Goal: Information Seeking & Learning: Learn about a topic

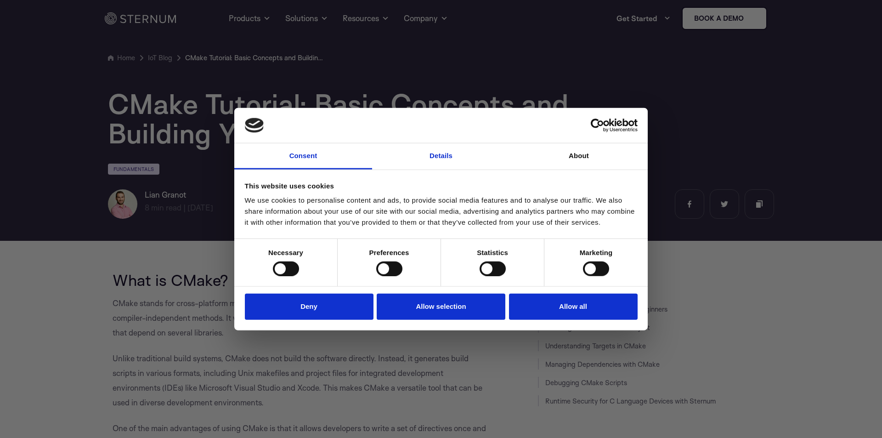
click at [452, 156] on link "Details" at bounding box center [441, 156] width 138 height 26
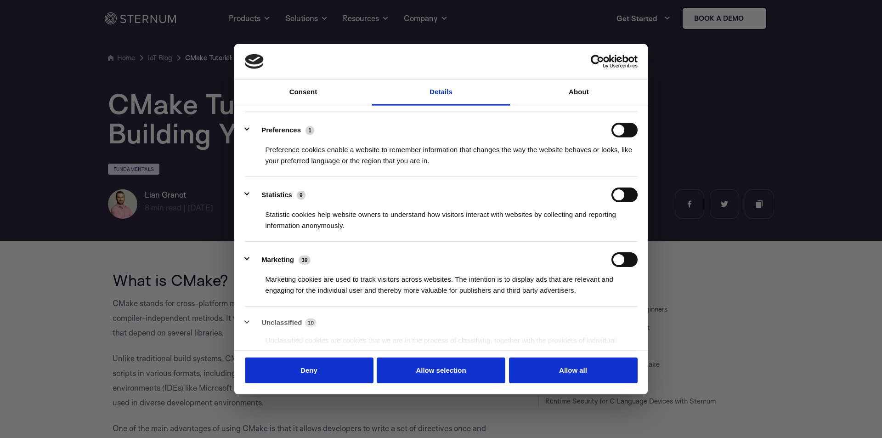
scroll to position [112, 0]
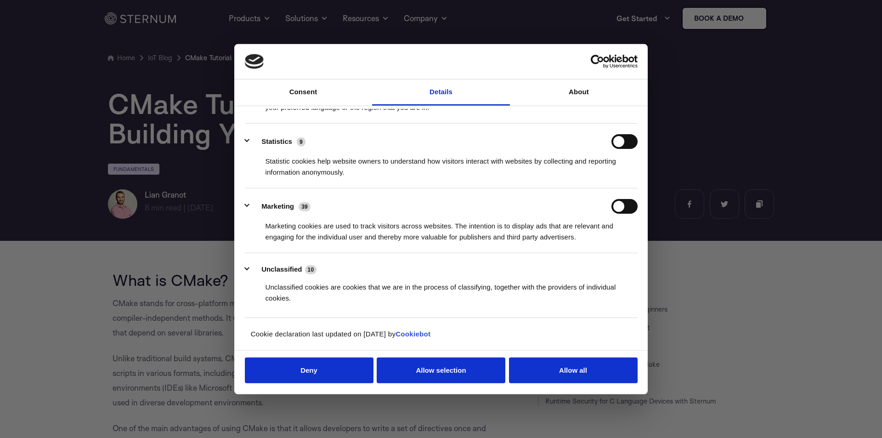
click at [447, 286] on div "Unclassified cookies are cookies that we are in the process of classifying, tog…" at bounding box center [441, 289] width 393 height 29
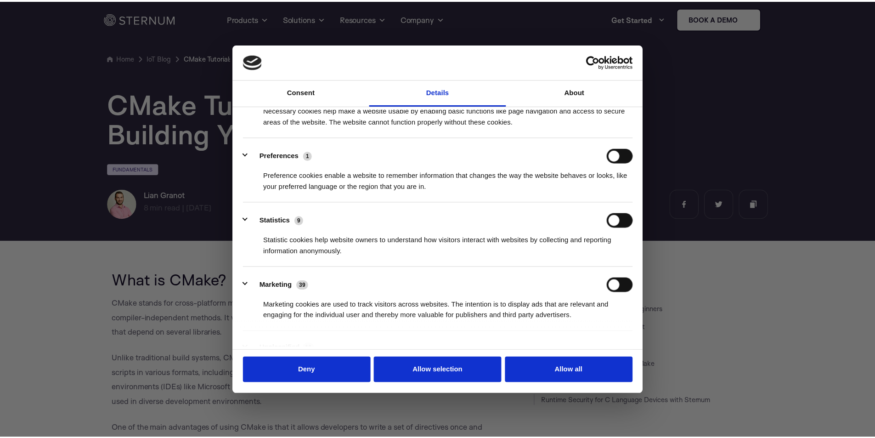
scroll to position [0, 0]
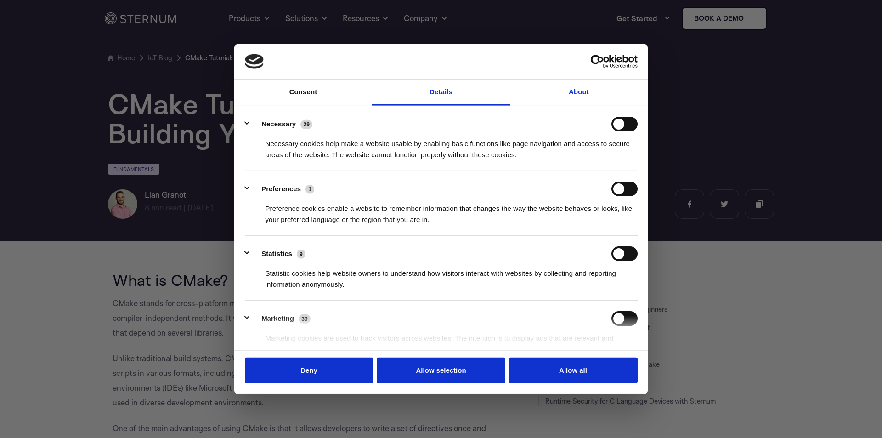
click at [571, 96] on link "About" at bounding box center [579, 92] width 138 height 26
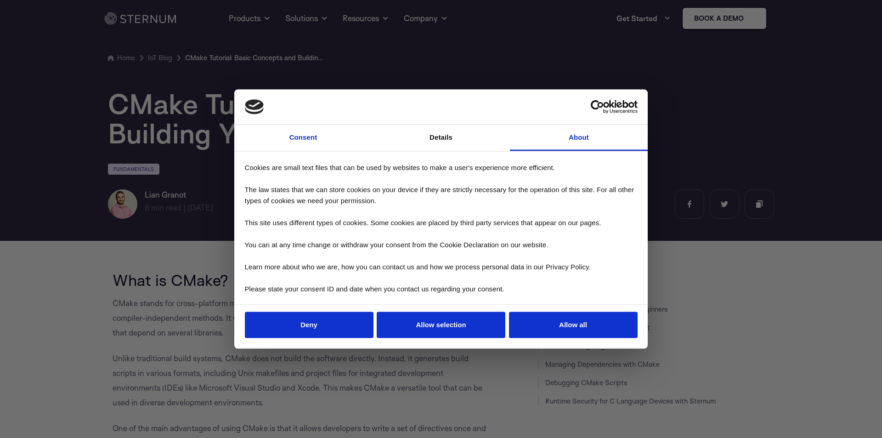
click at [332, 142] on link "Consent" at bounding box center [303, 138] width 138 height 26
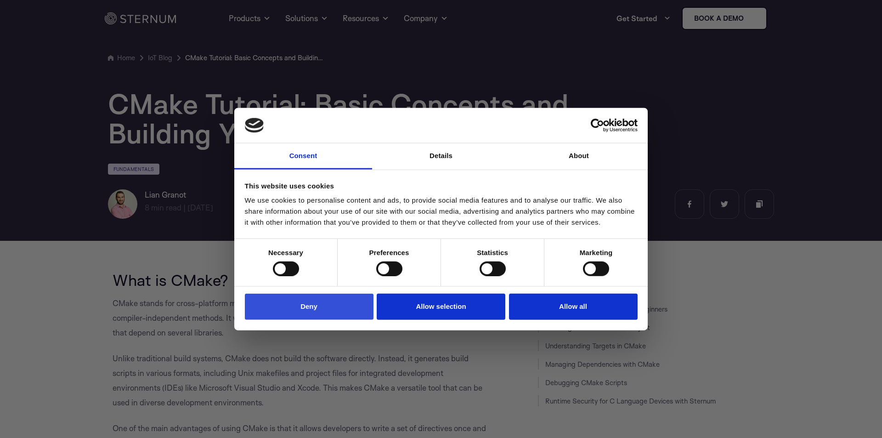
click at [335, 313] on button "Deny" at bounding box center [309, 307] width 129 height 26
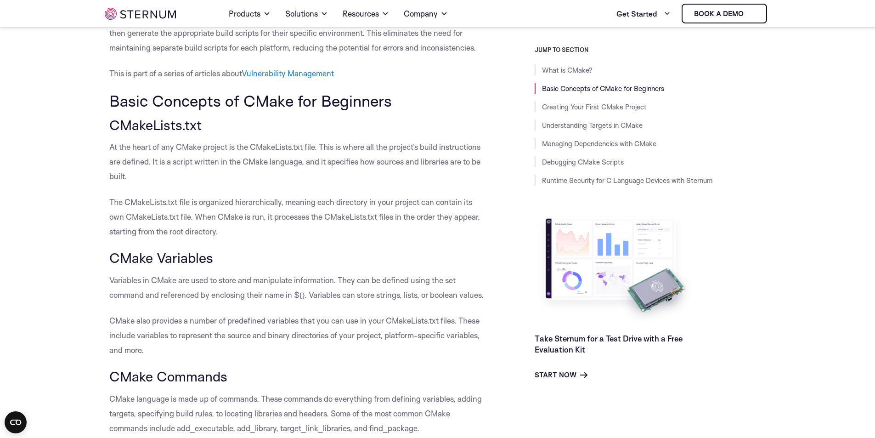
scroll to position [408, 0]
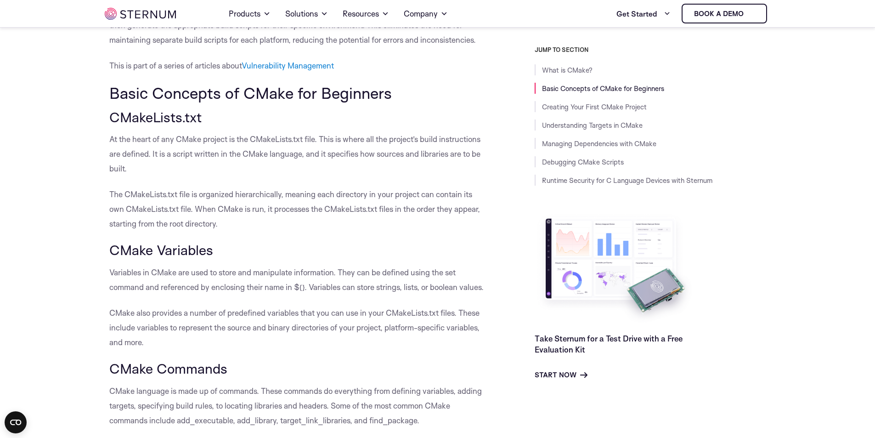
click at [142, 95] on h2 "Basic Concepts of CMake for Beginners" at bounding box center [299, 92] width 380 height 17
click at [128, 97] on h2 "Basic Concepts of CMake for Beginners" at bounding box center [299, 92] width 380 height 17
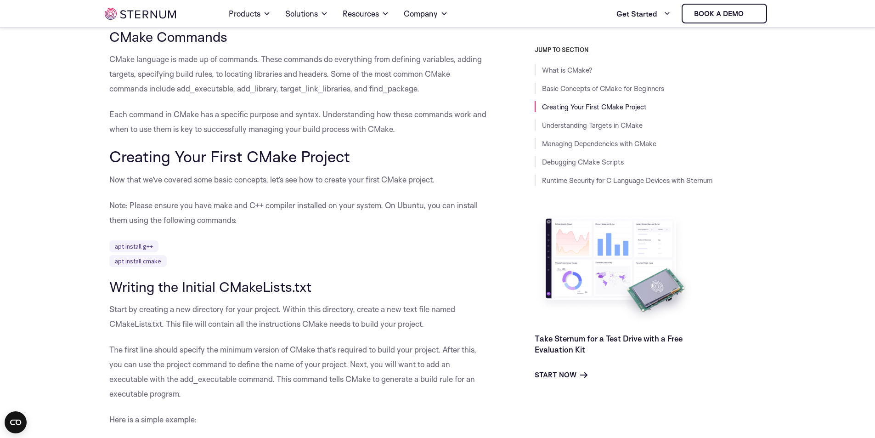
scroll to position [757, 0]
